Goal: Task Accomplishment & Management: Complete application form

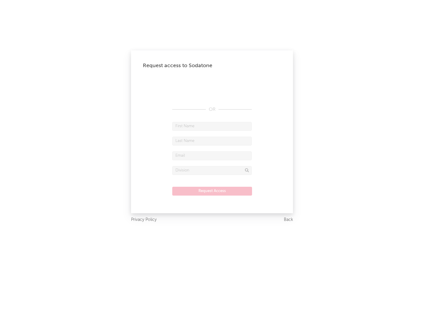
click at [212, 126] on input "text" at bounding box center [212, 126] width 80 height 9
type input "[PERSON_NAME]"
click at [212, 141] on input "text" at bounding box center [212, 141] width 80 height 9
type input "[PERSON_NAME]"
click at [212, 155] on input "text" at bounding box center [212, 155] width 80 height 9
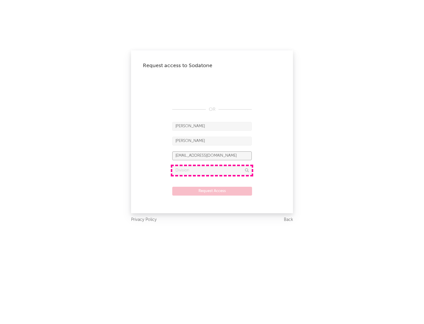
type input "[EMAIL_ADDRESS][DOMAIN_NAME]"
click at [212, 170] on input "text" at bounding box center [212, 170] width 80 height 9
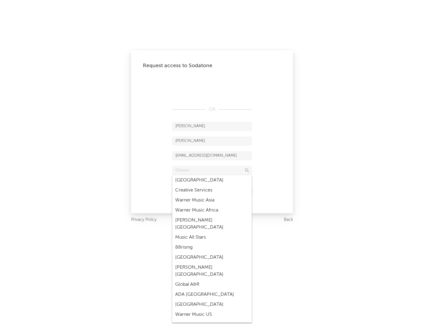
click at [210, 232] on div "Music All Stars" at bounding box center [212, 237] width 80 height 10
type input "Music All Stars"
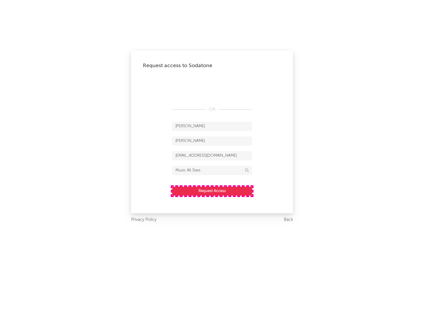
click at [212, 191] on button "Request Access" at bounding box center [212, 191] width 80 height 9
